Goal: Task Accomplishment & Management: Complete application form

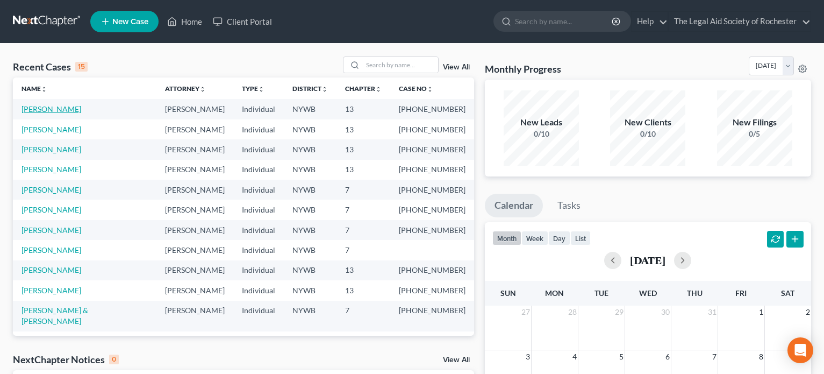
click at [36, 112] on link "[PERSON_NAME]" at bounding box center [52, 108] width 60 height 9
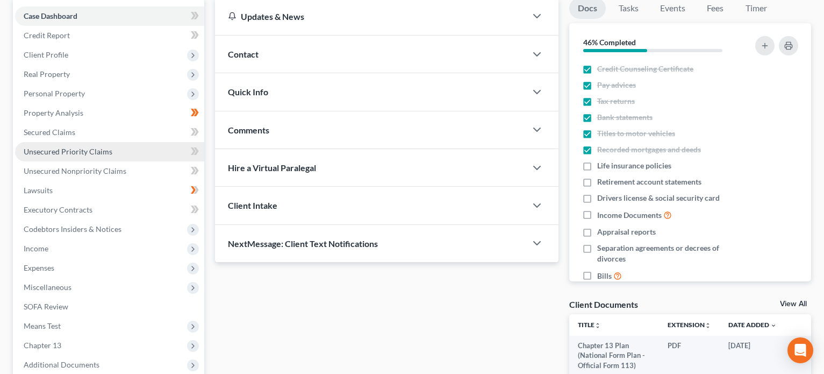
scroll to position [242, 0]
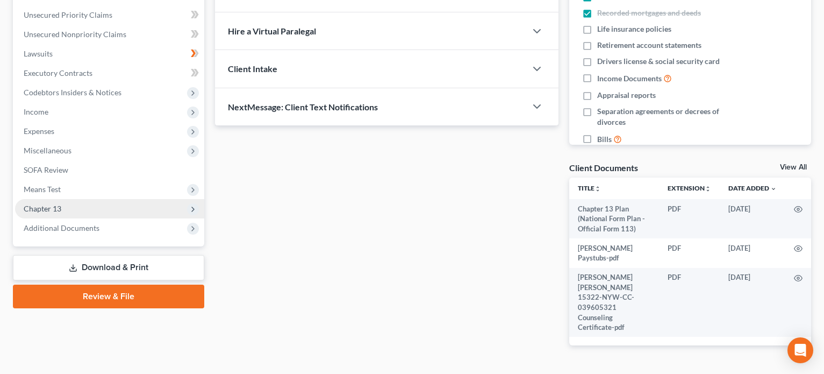
click at [97, 205] on span "Chapter 13" at bounding box center [109, 208] width 189 height 19
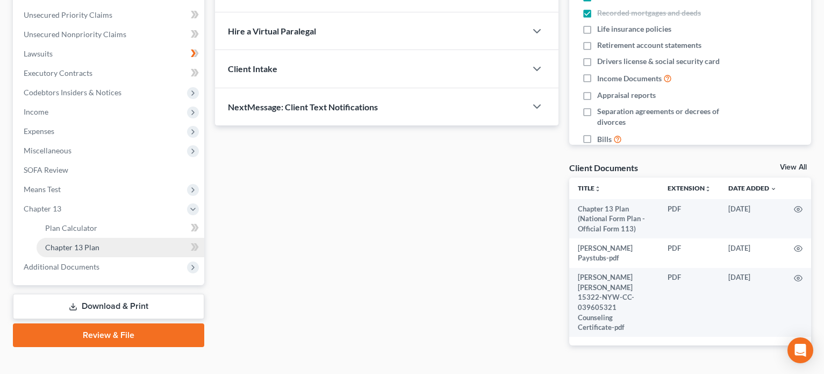
click at [94, 246] on span "Chapter 13 Plan" at bounding box center [72, 247] width 54 height 9
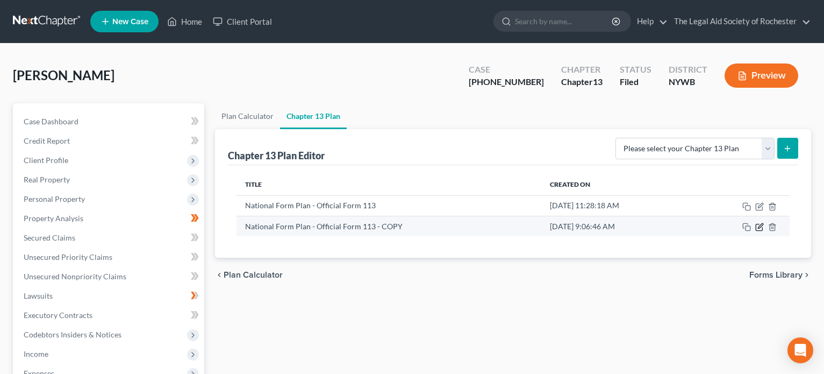
click at [759, 225] on icon "button" at bounding box center [760, 227] width 9 height 9
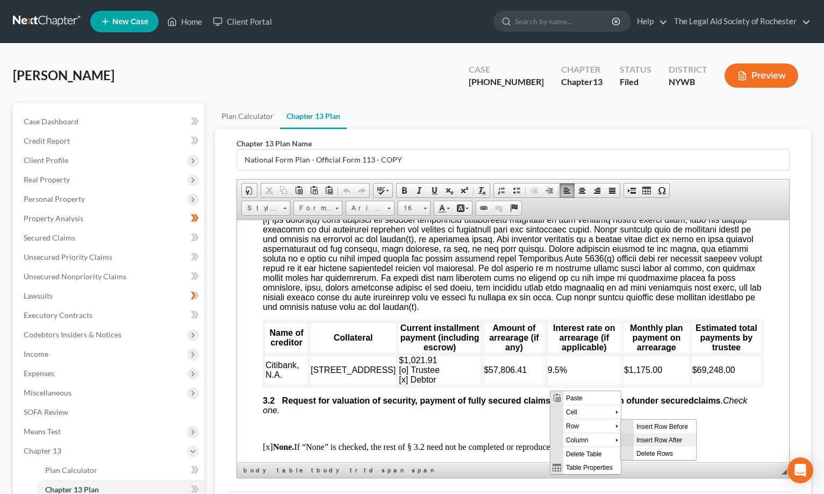
click at [660, 373] on span "Insert Row After" at bounding box center [665, 438] width 62 height 13
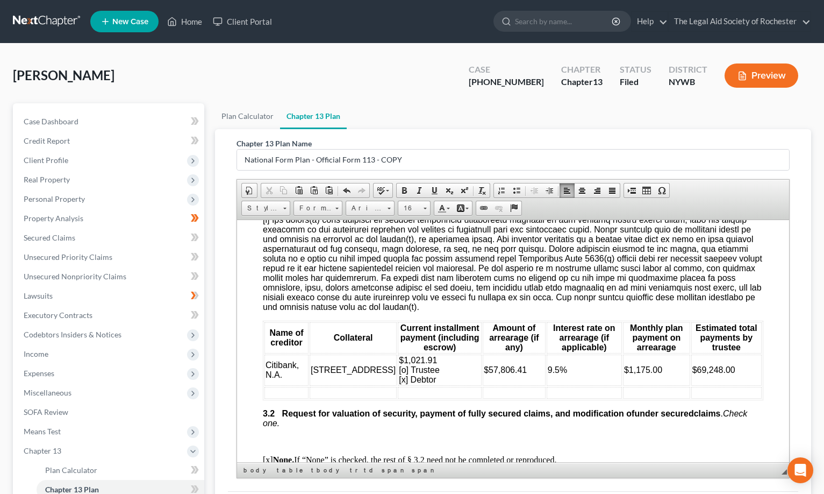
click at [298, 373] on td at bounding box center [287, 392] width 44 height 12
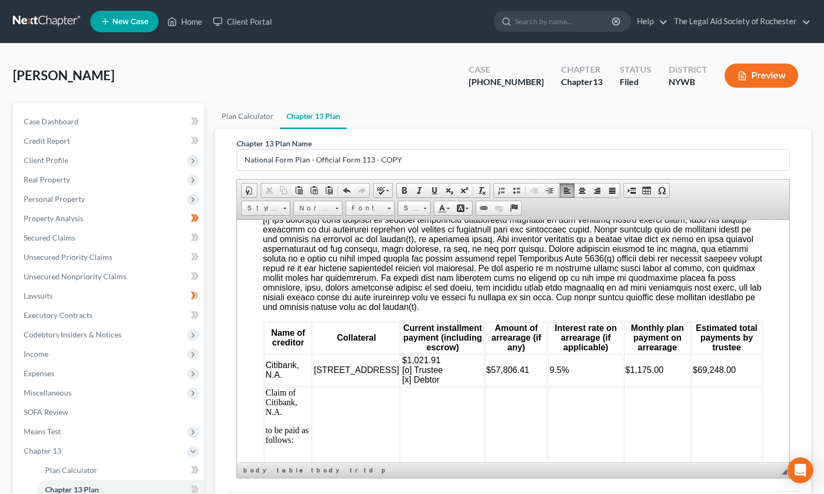
click at [486, 373] on td at bounding box center [517, 424] width 62 height 77
click at [322, 373] on td at bounding box center [356, 424] width 87 height 77
click at [266, 373] on p "Claim of Citibank, N.A." at bounding box center [288, 401] width 45 height 29
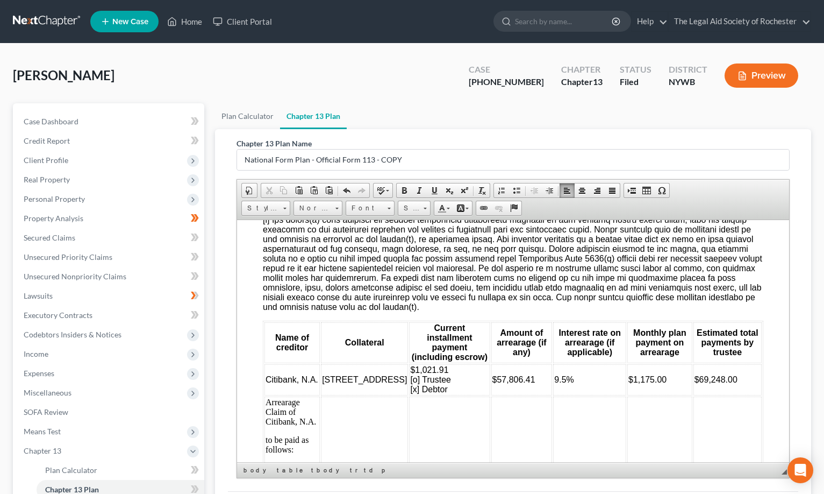
scroll to position [1201, 0]
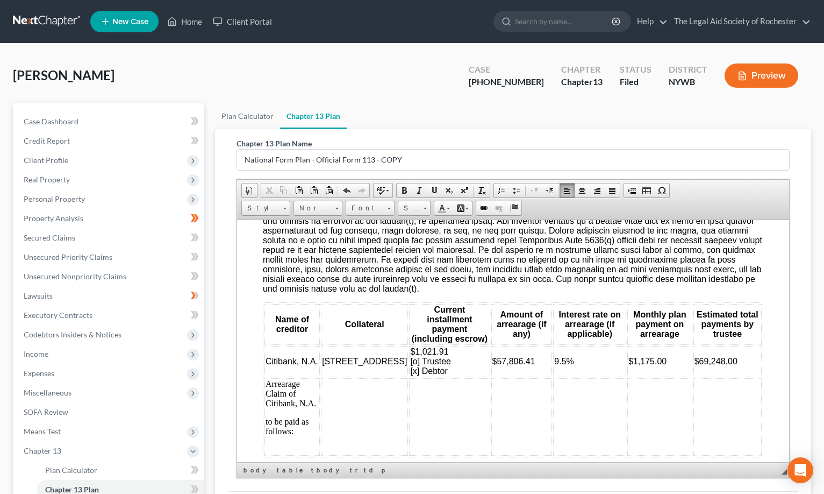
click at [409, 373] on td at bounding box center [449, 416] width 81 height 77
click at [333, 373] on td at bounding box center [364, 416] width 87 height 77
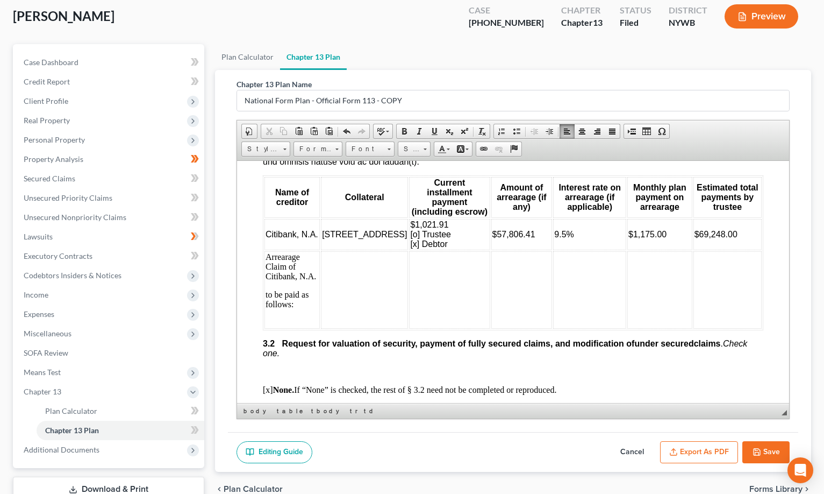
scroll to position [1280, 0]
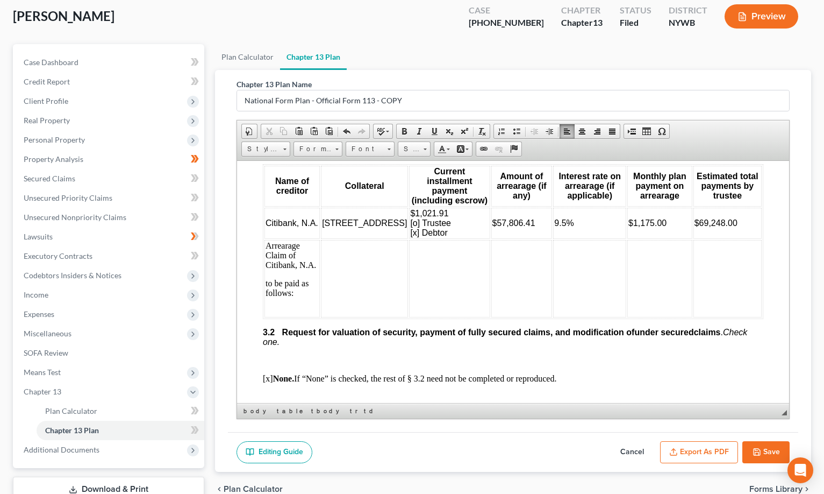
click at [345, 262] on td at bounding box center [364, 277] width 87 height 77
click at [494, 225] on span "$57,806.41" at bounding box center [515, 222] width 43 height 9
click at [521, 225] on td "$57,806.41" at bounding box center [523, 222] width 61 height 31
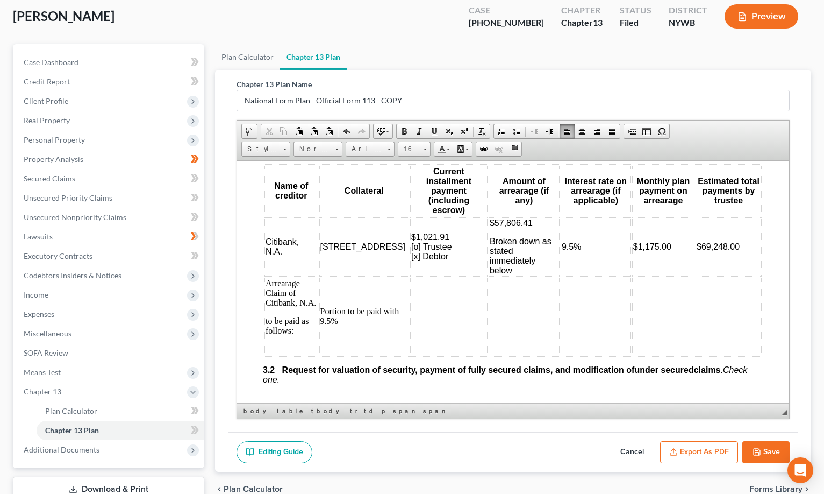
click at [360, 324] on td "Portion to be paid with 9.5%" at bounding box center [364, 315] width 90 height 77
click at [373, 298] on td "Portion to be paid with 9.5%" at bounding box center [364, 315] width 90 height 77
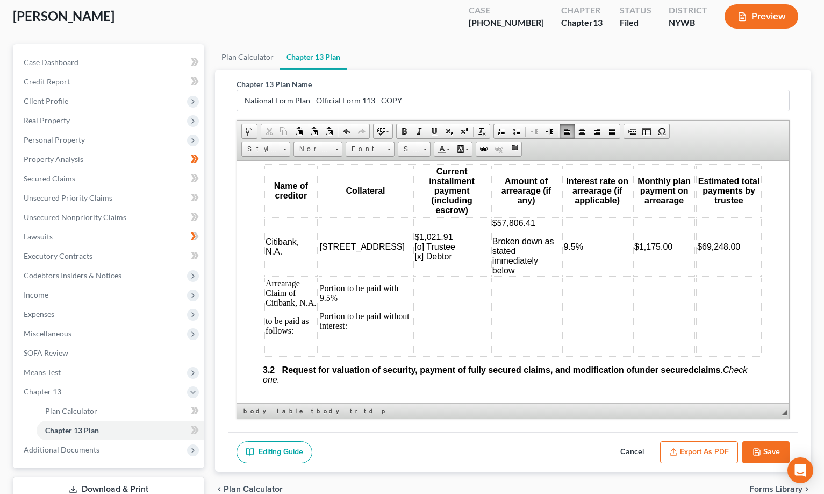
click at [492, 277] on td at bounding box center [527, 315] width 70 height 77
click at [414, 277] on td at bounding box center [452, 315] width 76 height 77
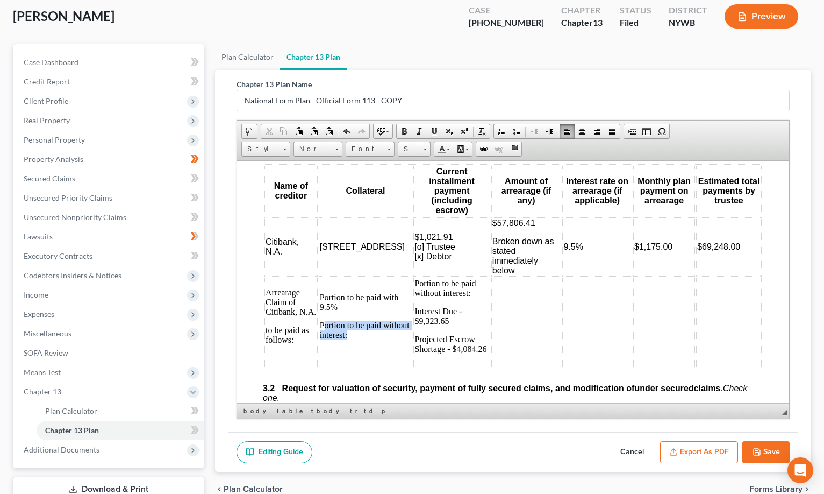
drag, startPoint x: 325, startPoint y: 300, endPoint x: 359, endPoint y: 316, distance: 37.3
click at [359, 320] on p "Portion to be paid without interest:" at bounding box center [366, 329] width 92 height 19
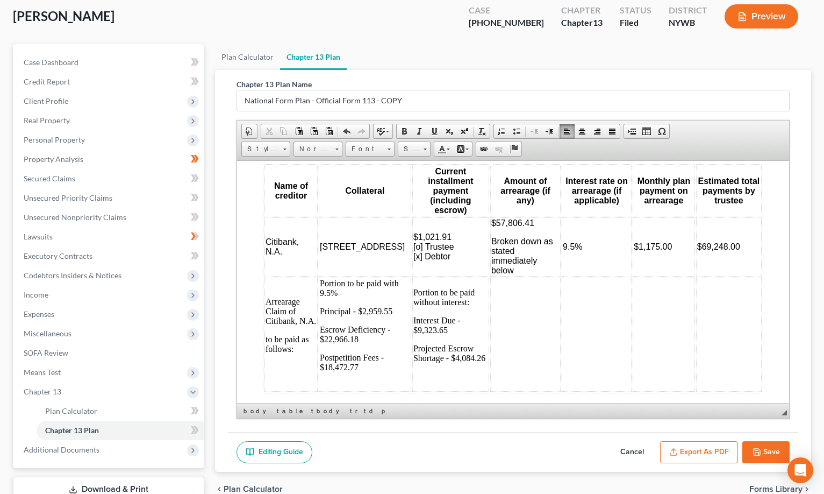
click at [581, 310] on td at bounding box center [597, 334] width 70 height 114
click at [490, 309] on td at bounding box center [525, 334] width 70 height 114
click at [490, 281] on td at bounding box center [525, 334] width 70 height 114
click at [490, 282] on td at bounding box center [525, 334] width 70 height 114
click at [633, 305] on td at bounding box center [664, 334] width 62 height 114
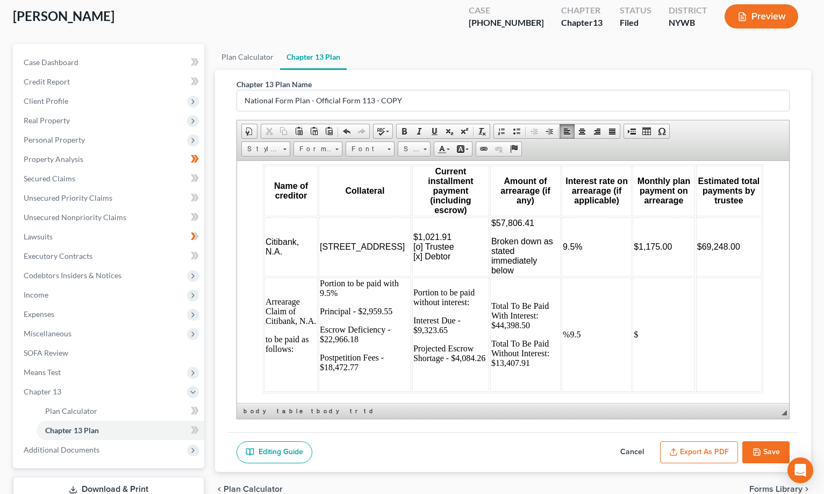
click at [696, 328] on td at bounding box center [729, 334] width 66 height 114
click at [715, 241] on span "$69,248.00" at bounding box center [719, 245] width 43 height 9
click at [633, 329] on td "$" at bounding box center [664, 334] width 62 height 114
drag, startPoint x: 323, startPoint y: 265, endPoint x: 375, endPoint y: 271, distance: 53.0
click at [375, 278] on p "Portion to be paid with 9.5%" at bounding box center [365, 287] width 90 height 19
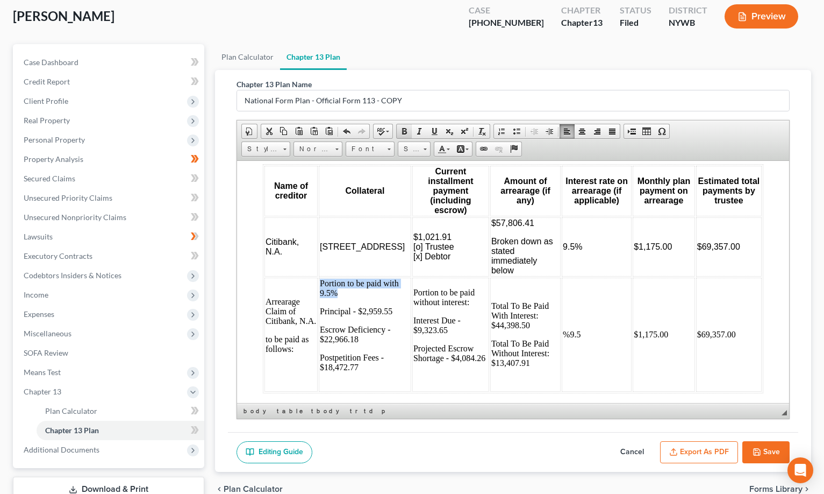
click at [407, 127] on span at bounding box center [404, 131] width 9 height 9
drag, startPoint x: 387, startPoint y: 286, endPoint x: 444, endPoint y: 295, distance: 57.3
click at [444, 295] on p "Portion to be paid without interest:" at bounding box center [451, 296] width 75 height 19
click at [429, 277] on td "Portion to be paid without interest: Interest Due - $9,323.65 Projected Escrow …" at bounding box center [450, 334] width 77 height 114
drag, startPoint x: 382, startPoint y: 287, endPoint x: 442, endPoint y: 303, distance: 61.8
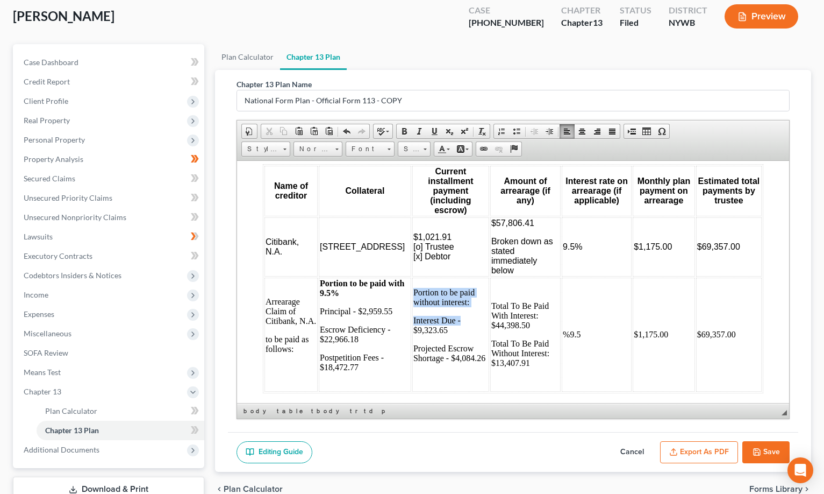
click at [442, 303] on td "Portion to be paid without interest: Interest Due - $9,323.65 Projected Escrow …" at bounding box center [450, 334] width 77 height 114
click at [450, 307] on td "Portion to be paid without interest: Interest Due - $9,323.65 Projected Escrow …" at bounding box center [450, 334] width 77 height 114
drag, startPoint x: 383, startPoint y: 286, endPoint x: 444, endPoint y: 293, distance: 60.6
click at [444, 293] on p "Portion to be paid without interest:" at bounding box center [451, 296] width 75 height 19
click at [405, 134] on span at bounding box center [404, 131] width 9 height 9
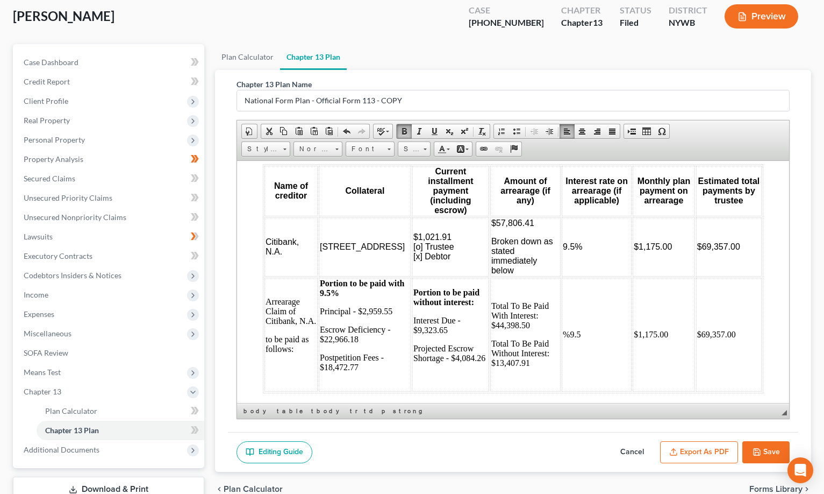
click at [562, 328] on td "%9.5" at bounding box center [597, 334] width 70 height 114
click at [633, 329] on td "$1,175.00" at bounding box center [664, 334] width 62 height 114
click at [696, 325] on td "$69,357.00" at bounding box center [729, 334] width 66 height 114
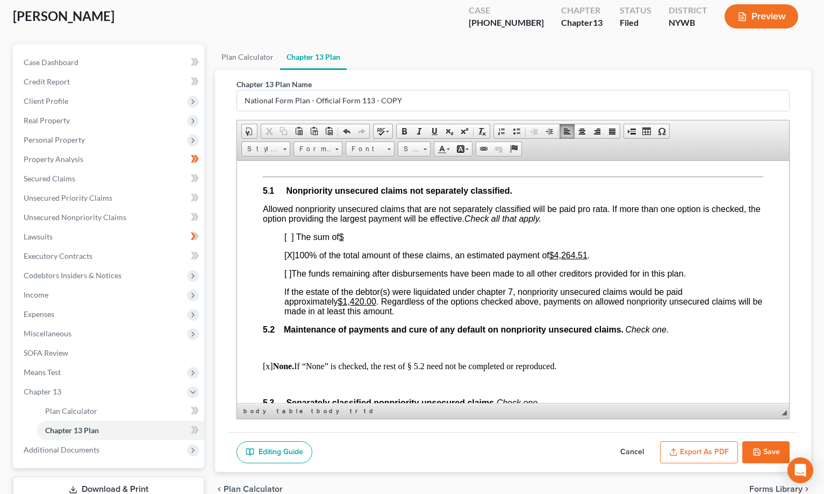
scroll to position [3055, 0]
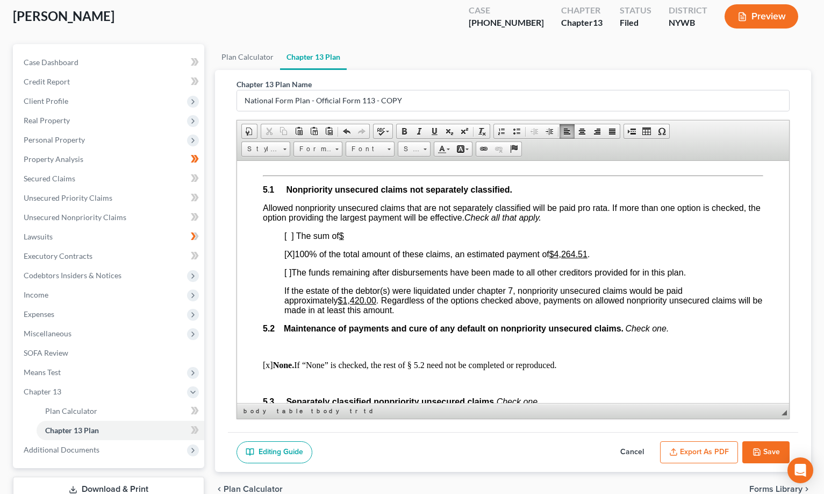
click at [286, 267] on span "[ ]" at bounding box center [287, 271] width 7 height 9
drag, startPoint x: 567, startPoint y: 243, endPoint x: 599, endPoint y: 239, distance: 32.6
click at [599, 249] on p "[ ] 100% of the total amount of these claims, an estimated payment of $4,264.51…" at bounding box center [523, 254] width 479 height 10
click at [362, 373] on div "Editing Guide Cancel Export as PDF Save" at bounding box center [513, 452] width 571 height 40
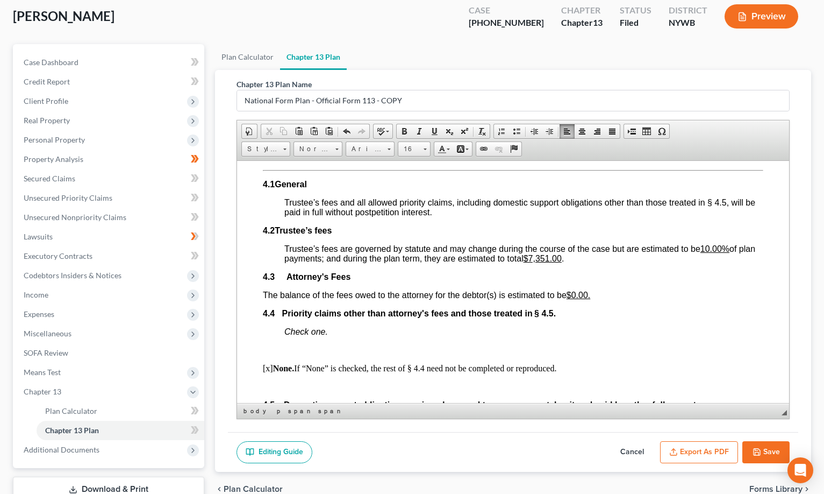
scroll to position [2625, 0]
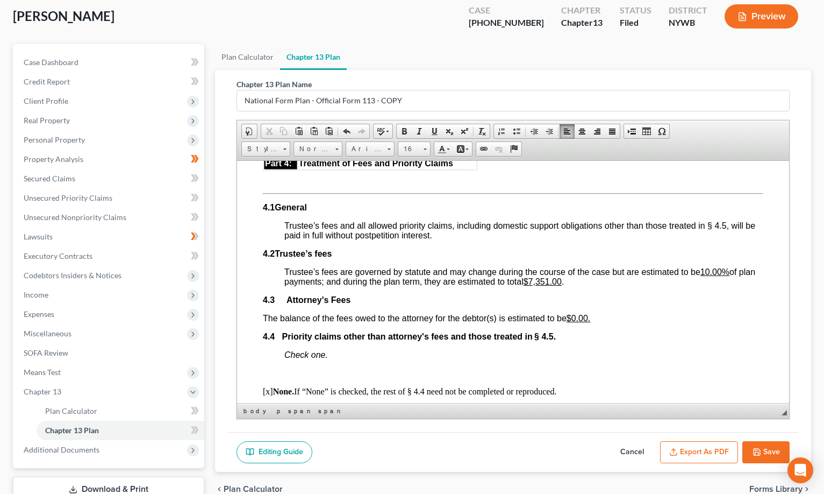
click at [341, 373] on div "Editing Guide Cancel Export as PDF Save" at bounding box center [513, 452] width 571 height 40
drag, startPoint x: 563, startPoint y: 273, endPoint x: 591, endPoint y: 240, distance: 43.1
click at [562, 276] on u "$7,351.00" at bounding box center [543, 280] width 38 height 9
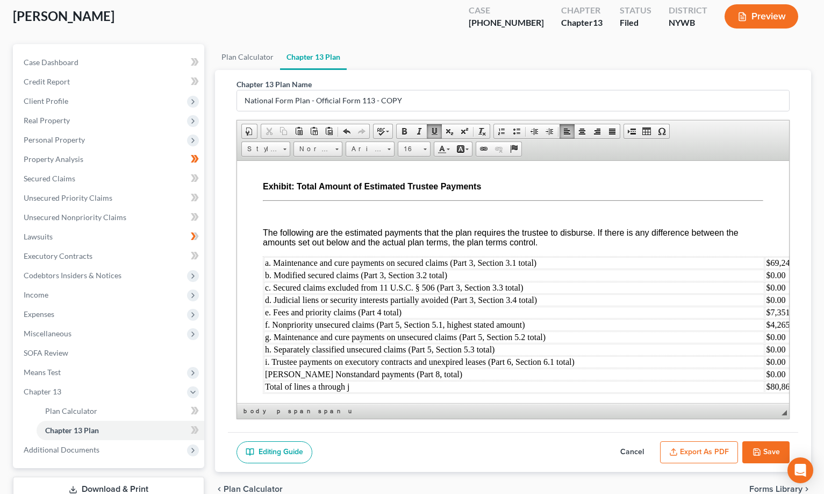
scroll to position [4292, 51]
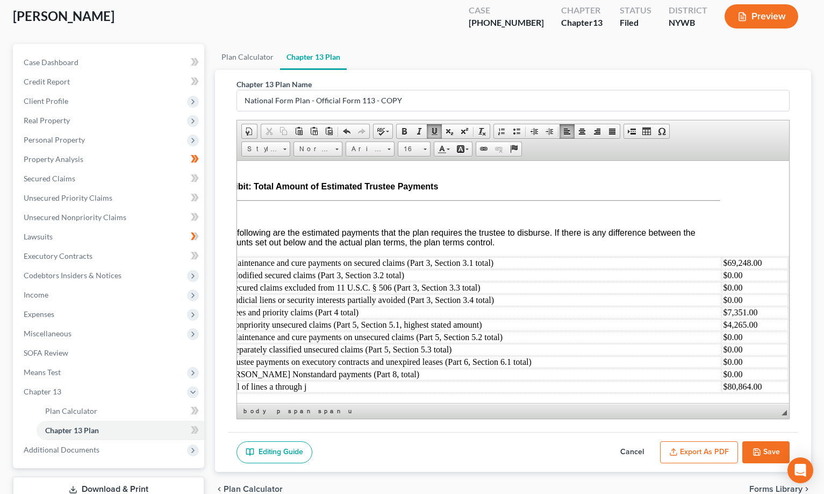
drag, startPoint x: 732, startPoint y: 250, endPoint x: 771, endPoint y: 164, distance: 94.4
click at [735, 257] on td "$69,248.00" at bounding box center [755, 263] width 66 height 12
drag, startPoint x: 731, startPoint y: 301, endPoint x: 783, endPoint y: 234, distance: 85.1
click at [730, 306] on td "$7,351.00" at bounding box center [755, 312] width 66 height 12
drag, startPoint x: 577, startPoint y: 397, endPoint x: 907, endPoint y: 563, distance: 369.9
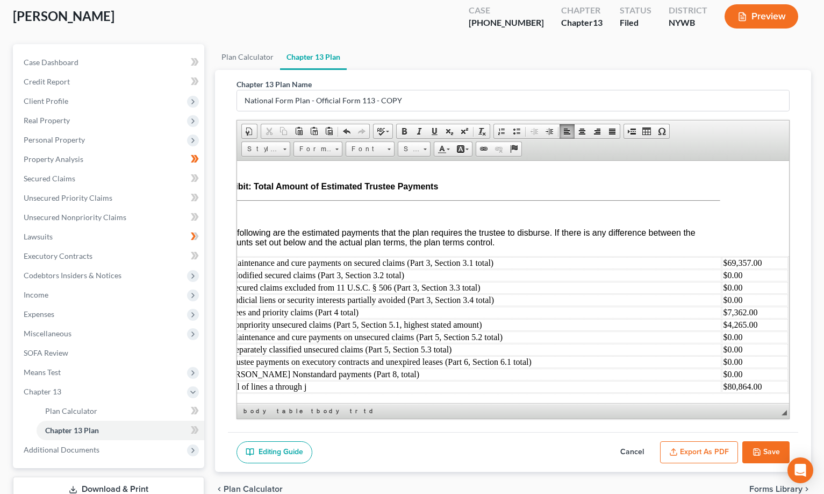
drag, startPoint x: 729, startPoint y: 375, endPoint x: 747, endPoint y: 363, distance: 22.1
click at [730, 373] on td "$80,864.00" at bounding box center [755, 386] width 66 height 12
click at [765, 373] on button "Save" at bounding box center [766, 452] width 47 height 23
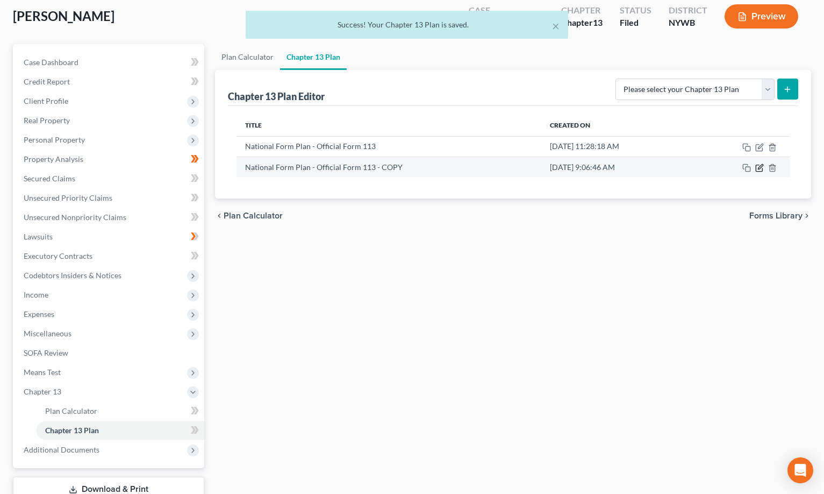
click at [764, 167] on icon "button" at bounding box center [760, 167] width 9 height 9
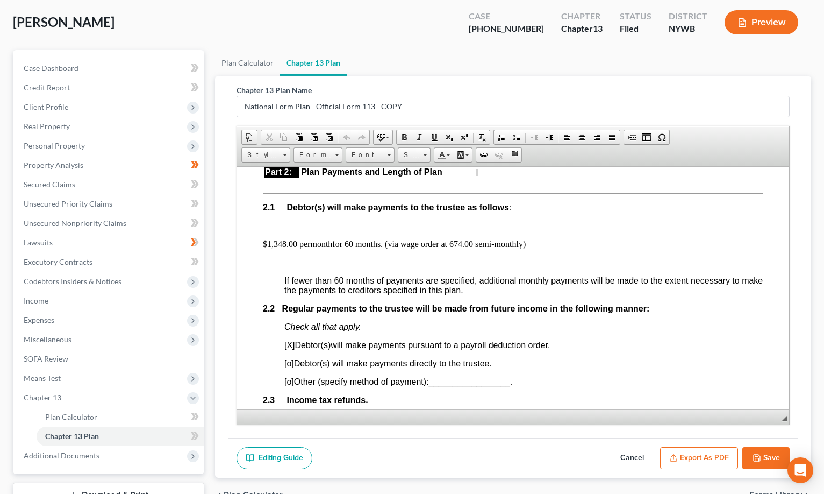
scroll to position [0, 0]
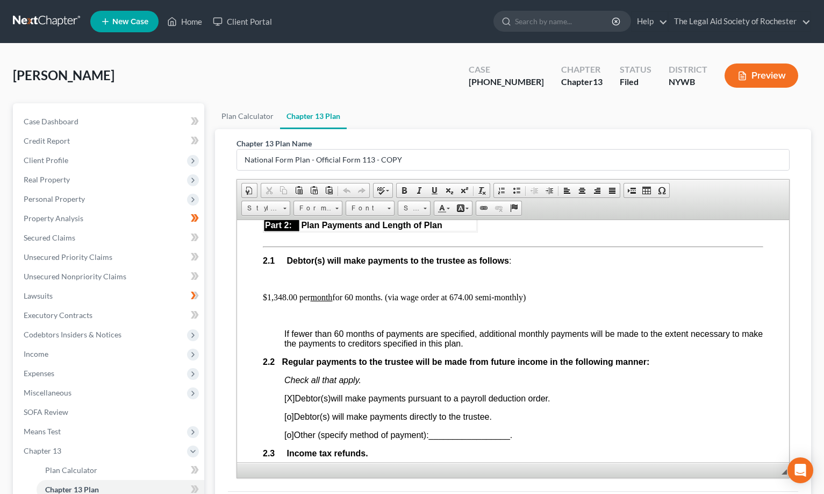
click at [350, 302] on p "$1,348.00 per month for 60 months. (via wage order at 674.00 semi-monthly)" at bounding box center [513, 297] width 501 height 10
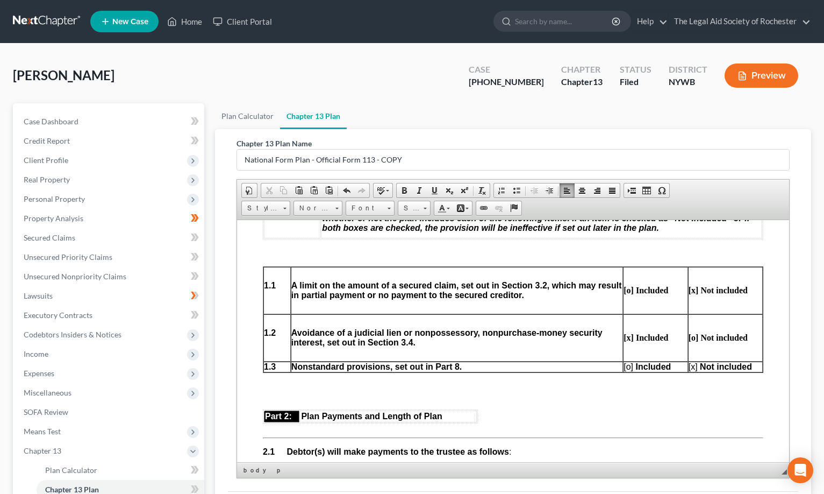
scroll to position [592, 0]
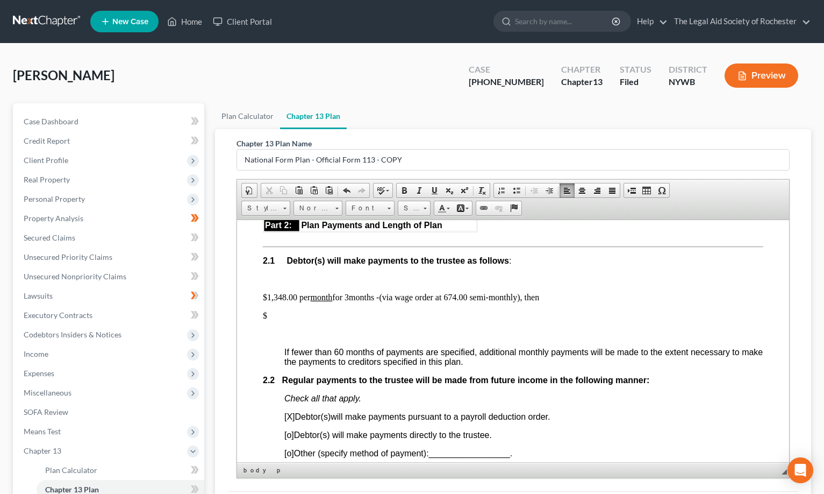
click at [273, 302] on p "$1,348.00 per month for 3 months - (via wage order at 674.00 semi-monthly), then" at bounding box center [513, 297] width 501 height 10
click at [458, 302] on p "$1,283 .00 per month for 3 months - (via wage order at 674.00 semi-monthly), th…" at bounding box center [513, 297] width 501 height 10
click at [273, 320] on p "$" at bounding box center [513, 315] width 501 height 10
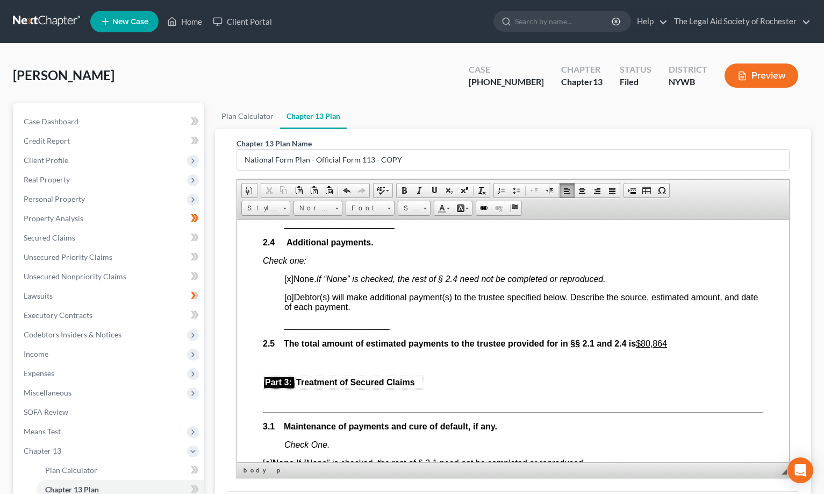
scroll to position [914, 0]
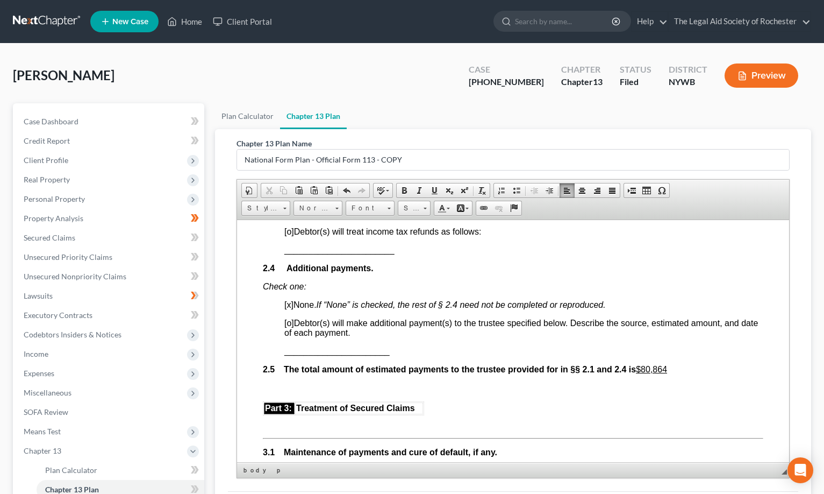
drag, startPoint x: 654, startPoint y: 375, endPoint x: 666, endPoint y: 288, distance: 87.3
click at [655, 373] on u "$80,864" at bounding box center [651, 368] width 31 height 9
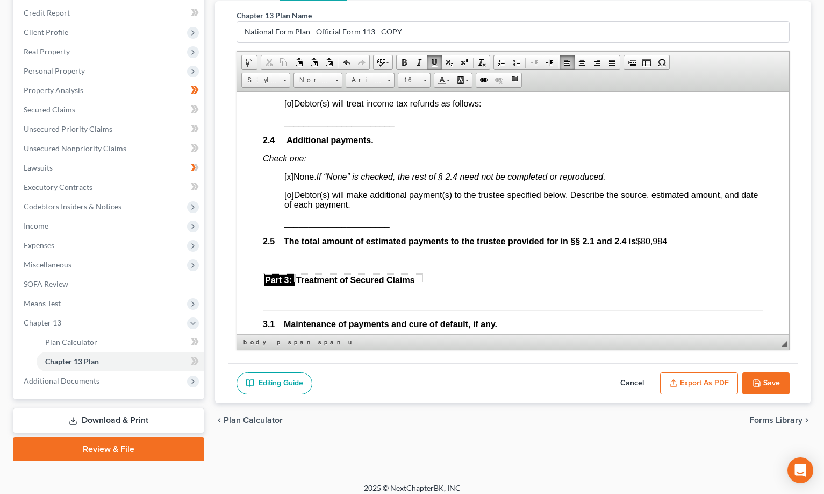
scroll to position [136, 0]
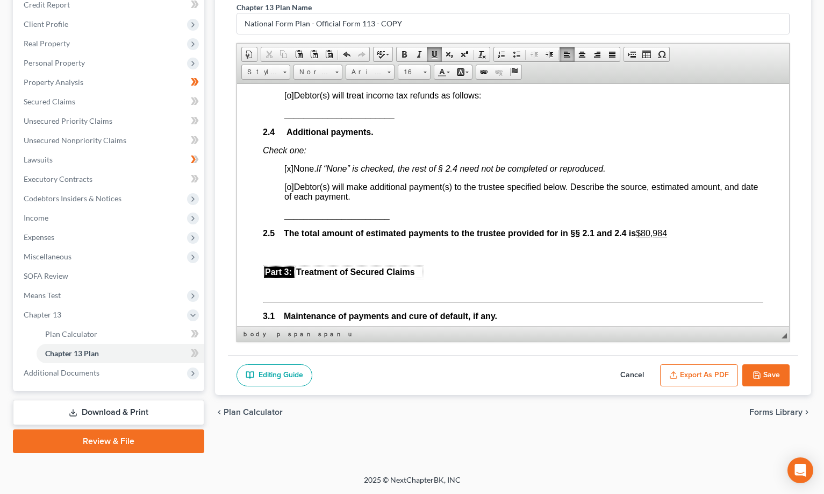
click at [775, 372] on button "Save" at bounding box center [766, 375] width 47 height 23
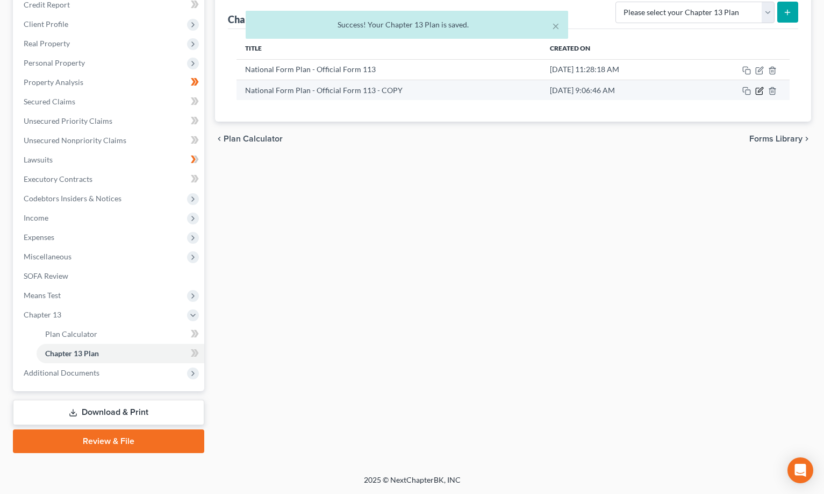
click at [760, 92] on icon "button" at bounding box center [760, 89] width 5 height 5
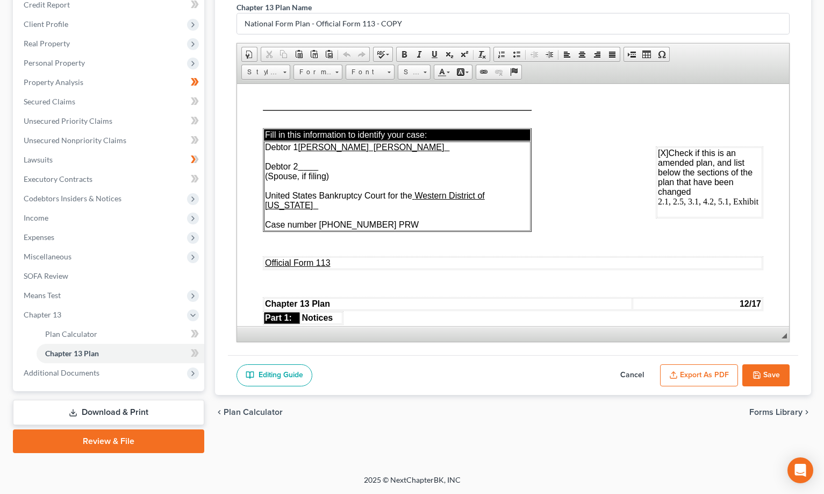
click at [692, 371] on button "Export as PDF" at bounding box center [699, 375] width 78 height 23
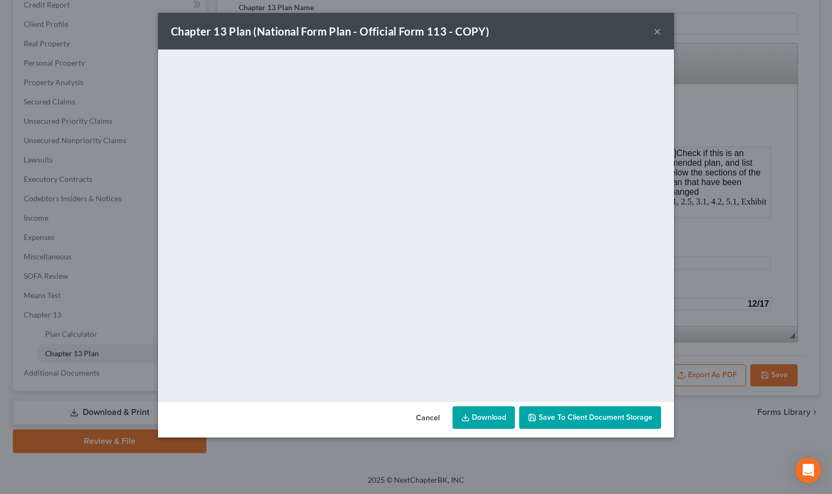
click at [490, 373] on link "Download" at bounding box center [484, 417] width 62 height 23
click at [559, 373] on button "Save to Client Document Storage" at bounding box center [590, 417] width 142 height 23
